Goal: Information Seeking & Learning: Learn about a topic

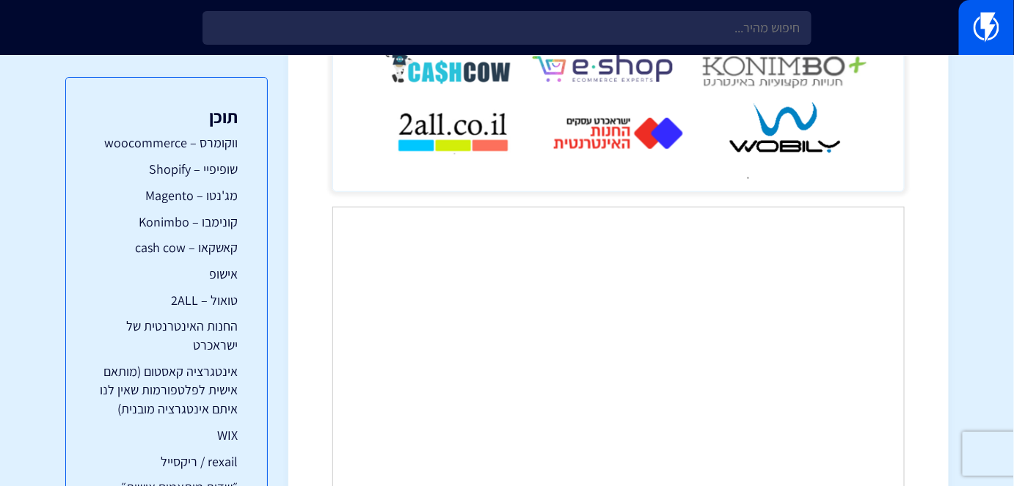
scroll to position [266, 0]
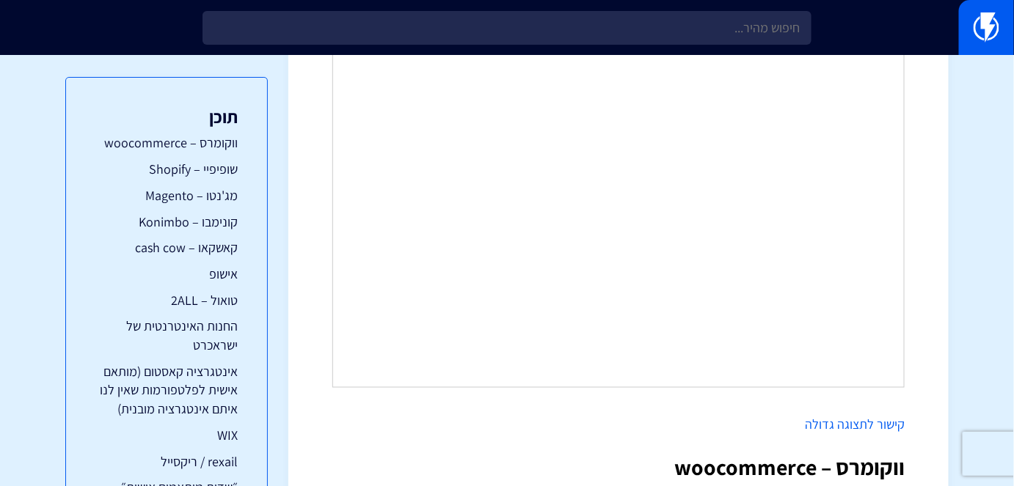
scroll to position [377, 0]
